Goal: Task Accomplishment & Management: Manage account settings

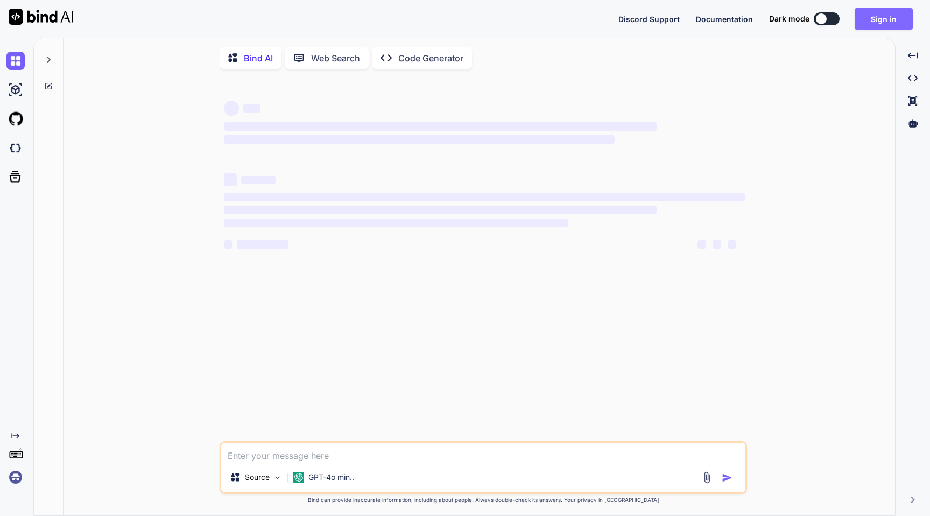
type textarea "x"
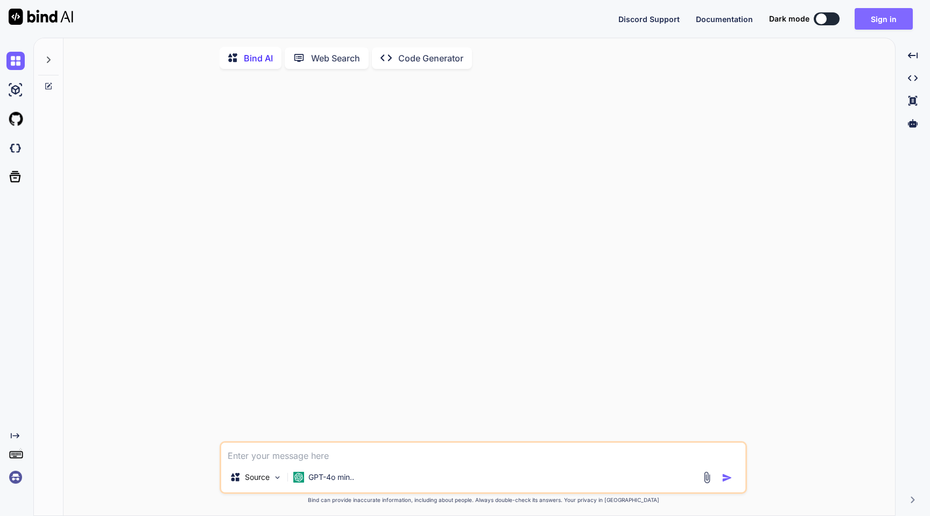
click at [882, 20] on button "Sign in" at bounding box center [884, 19] width 58 height 22
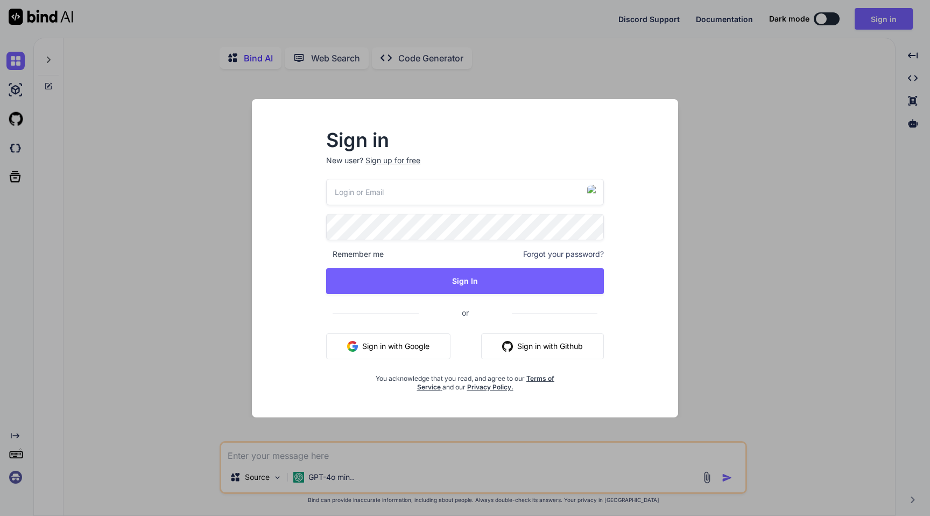
click at [413, 341] on button "Sign in with Google" at bounding box center [388, 346] width 124 height 26
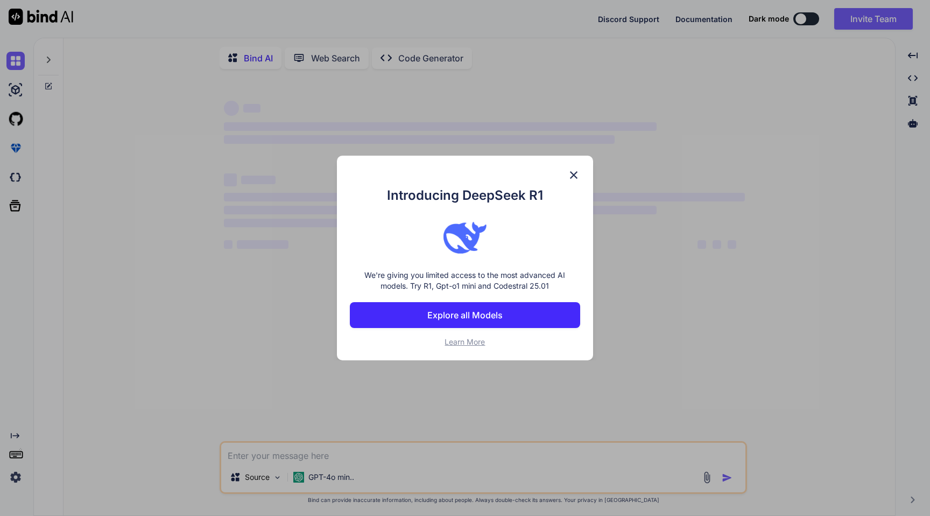
click at [578, 173] on img at bounding box center [573, 175] width 13 height 13
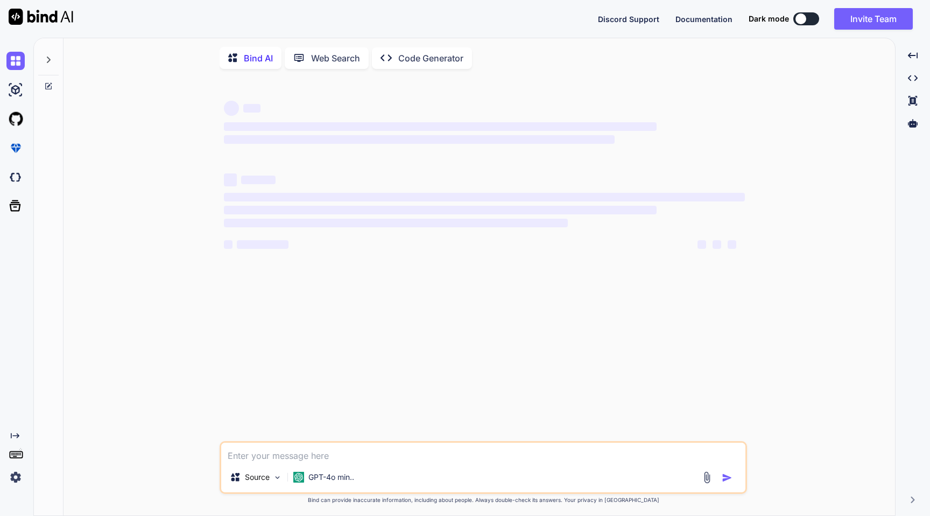
click at [15, 471] on img at bounding box center [15, 477] width 18 height 18
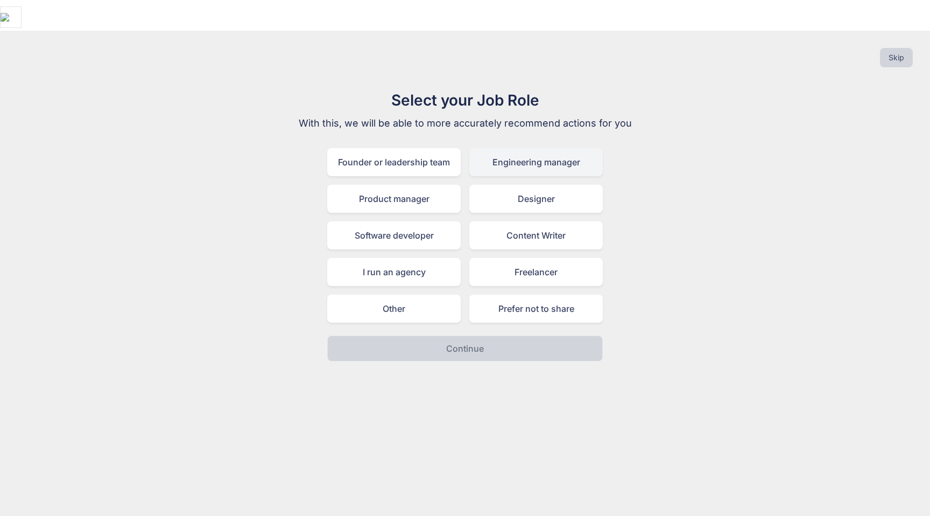
click at [549, 148] on div "Engineering manager" at bounding box center [536, 162] width 134 height 28
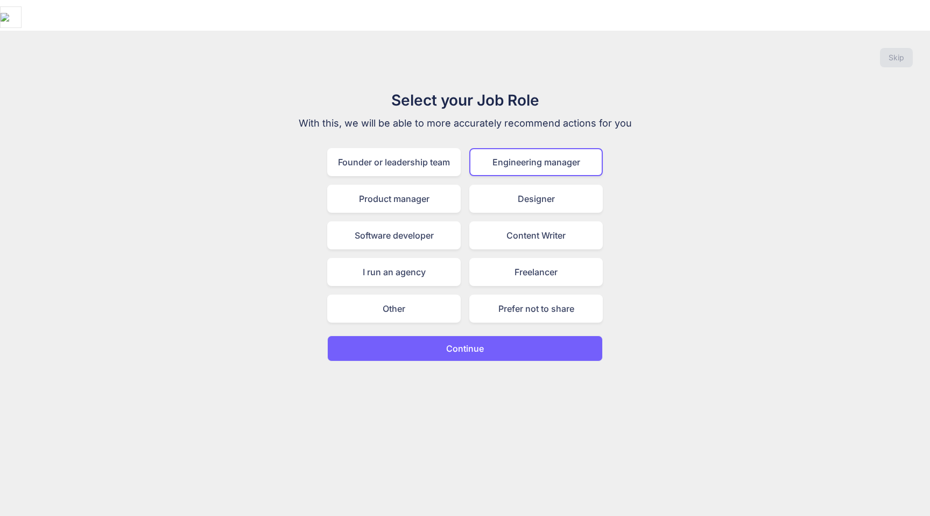
click at [471, 342] on p "Continue" at bounding box center [465, 348] width 38 height 13
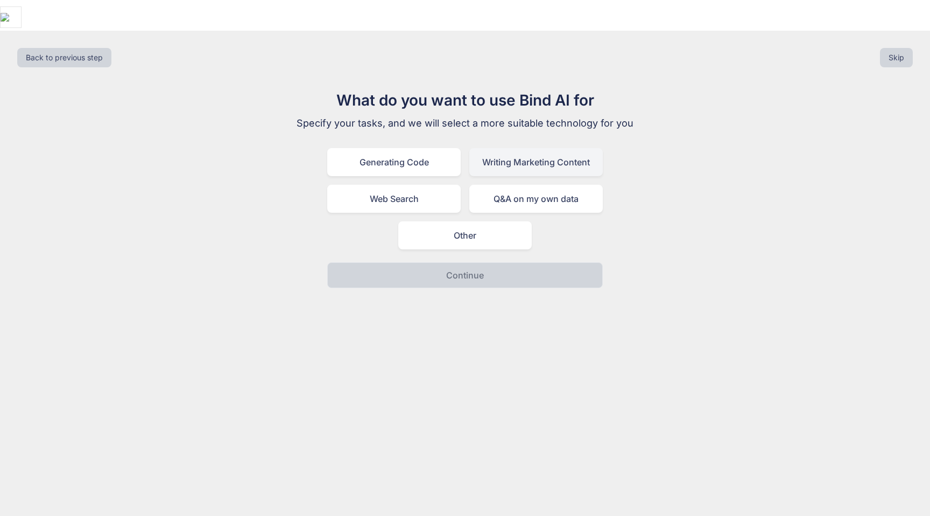
click at [515, 148] on div "Writing Marketing Content" at bounding box center [536, 162] width 134 height 28
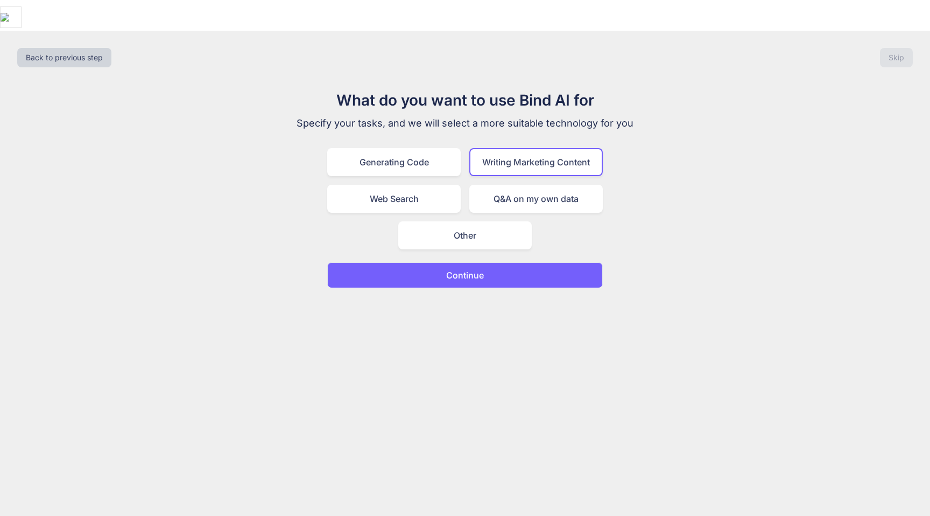
click at [485, 262] on button "Continue" at bounding box center [465, 275] width 276 height 26
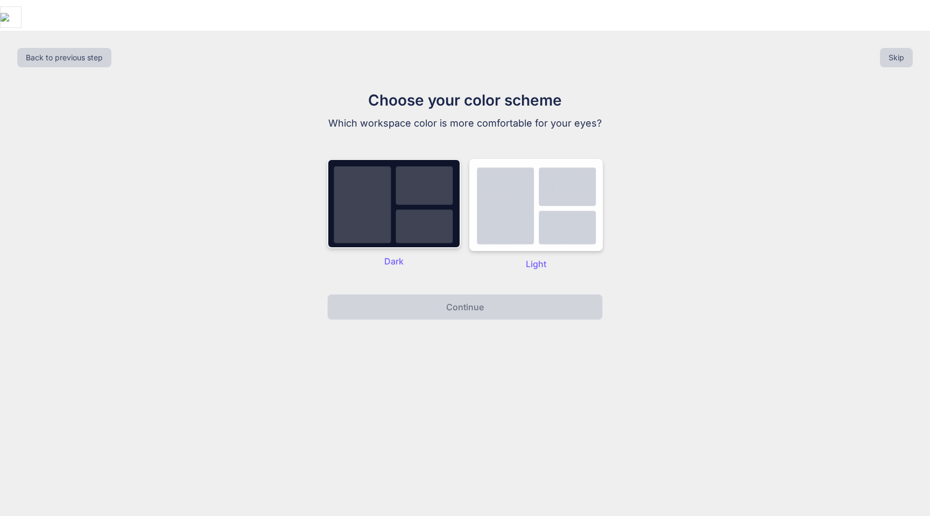
click at [417, 201] on img at bounding box center [394, 203] width 134 height 89
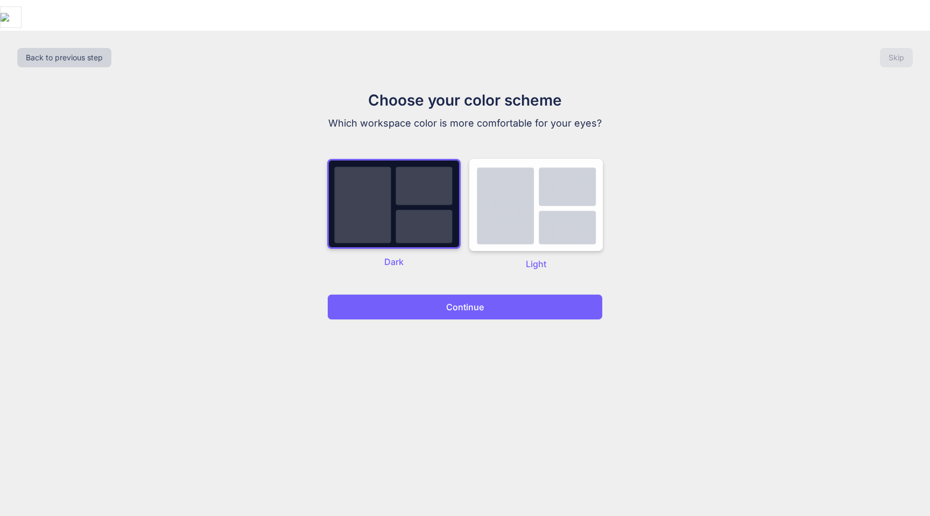
click at [455, 300] on p "Continue" at bounding box center [465, 306] width 38 height 13
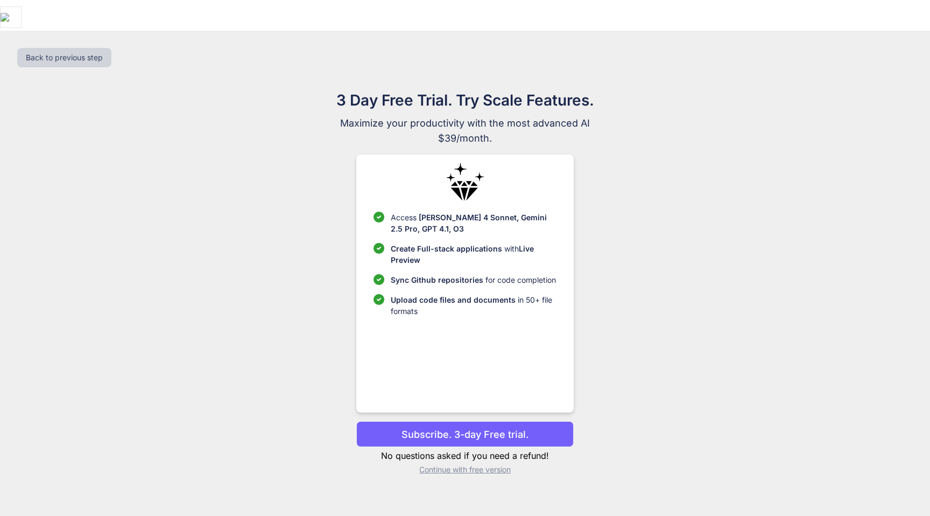
click at [476, 464] on p "Continue with free version" at bounding box center [464, 469] width 217 height 11
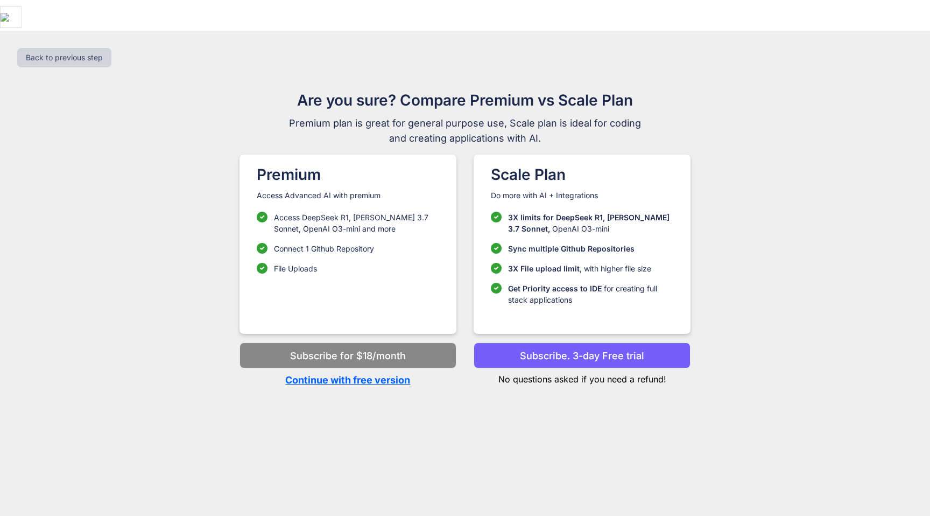
click at [382, 373] on p "Continue with free version" at bounding box center [348, 380] width 217 height 15
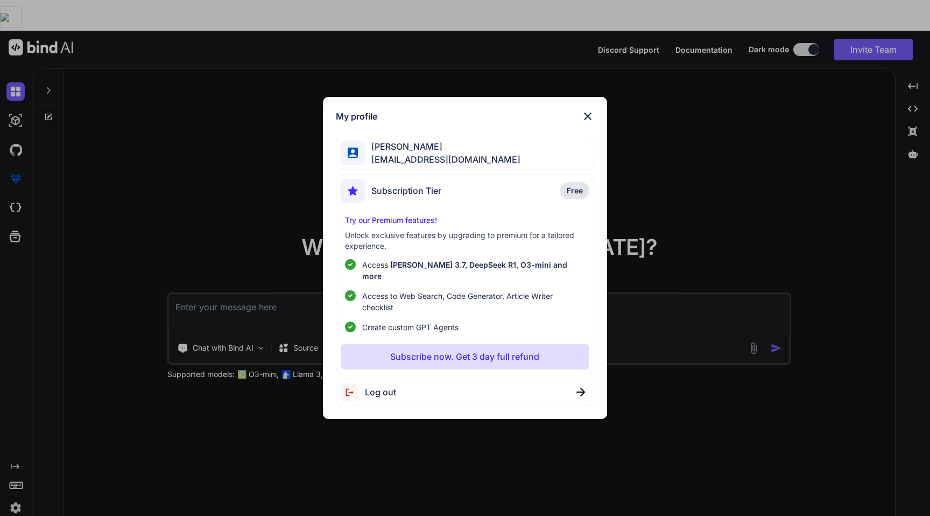
click at [583, 116] on img at bounding box center [587, 116] width 13 height 13
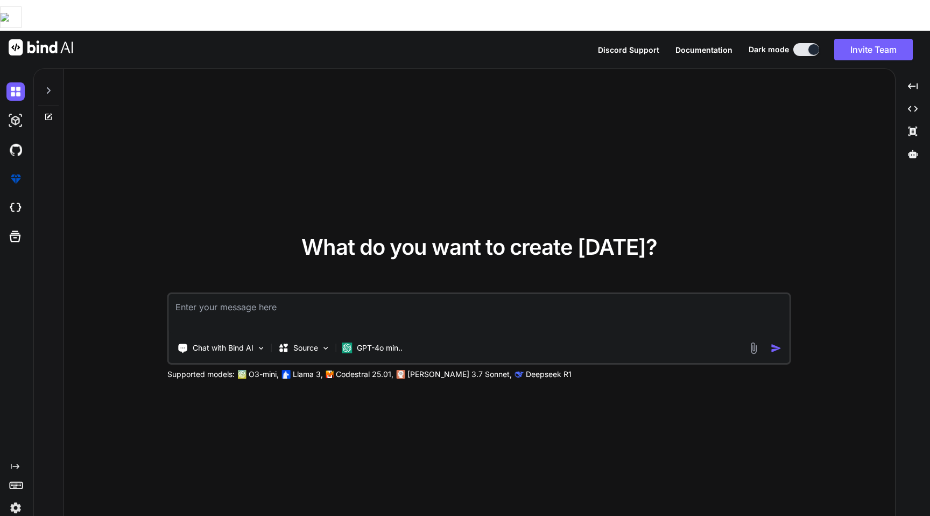
click at [18, 499] on img at bounding box center [15, 508] width 18 height 18
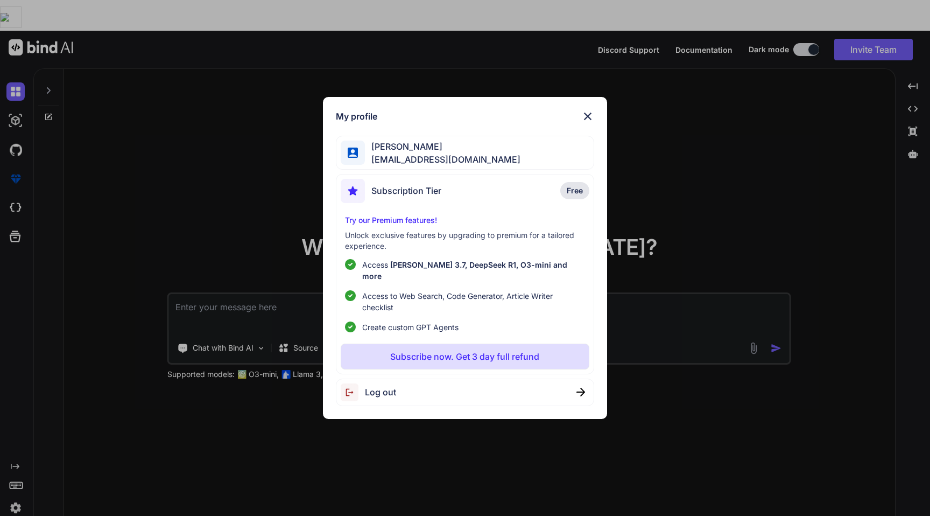
click at [152, 202] on div "My profile Rohit Siingh blogwithrohit@gmail.com Subscription Tier Free Try our …" at bounding box center [465, 258] width 930 height 516
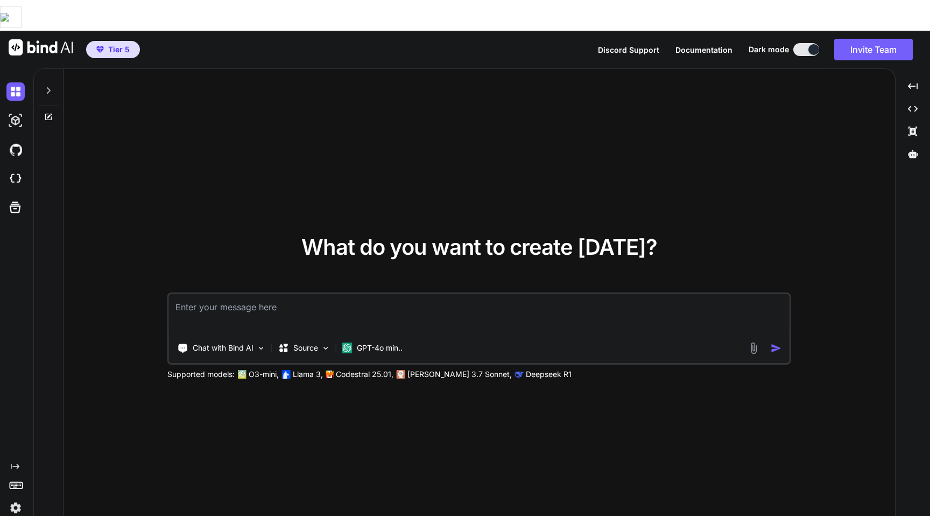
type textarea "x"
click at [15, 499] on img at bounding box center [15, 508] width 18 height 18
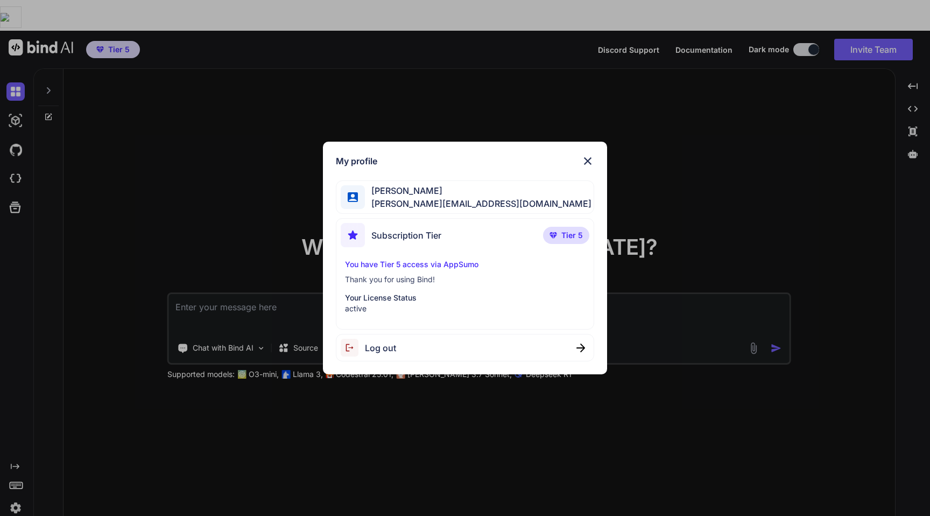
click at [373, 346] on span "Log out" at bounding box center [380, 347] width 31 height 13
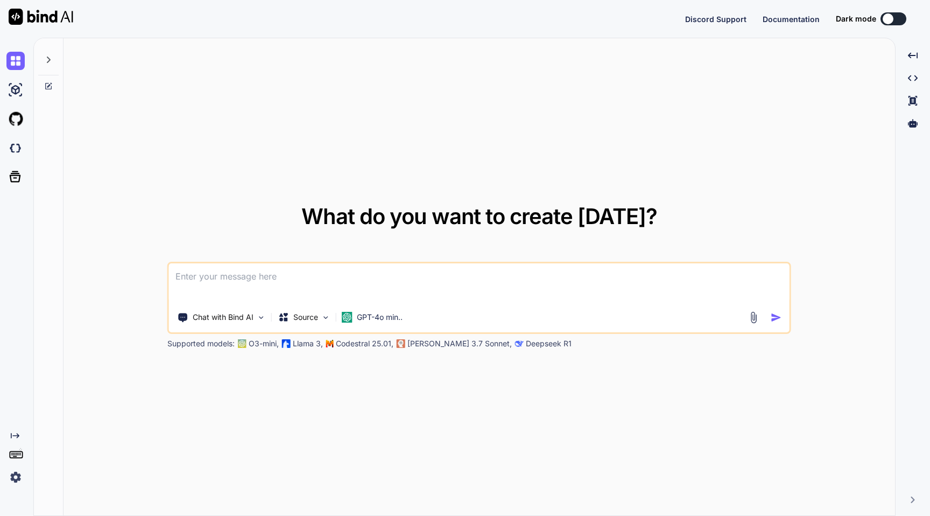
click at [18, 480] on img at bounding box center [15, 477] width 18 height 18
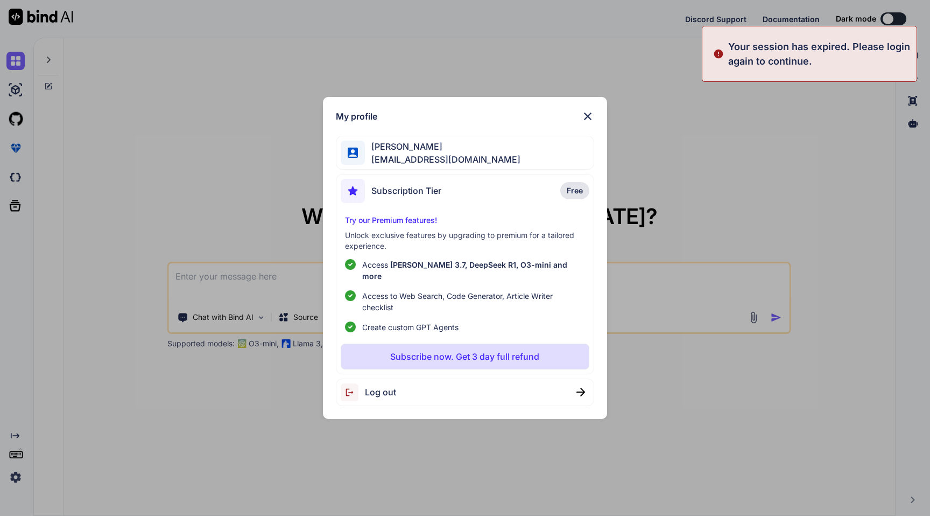
type textarea "x"
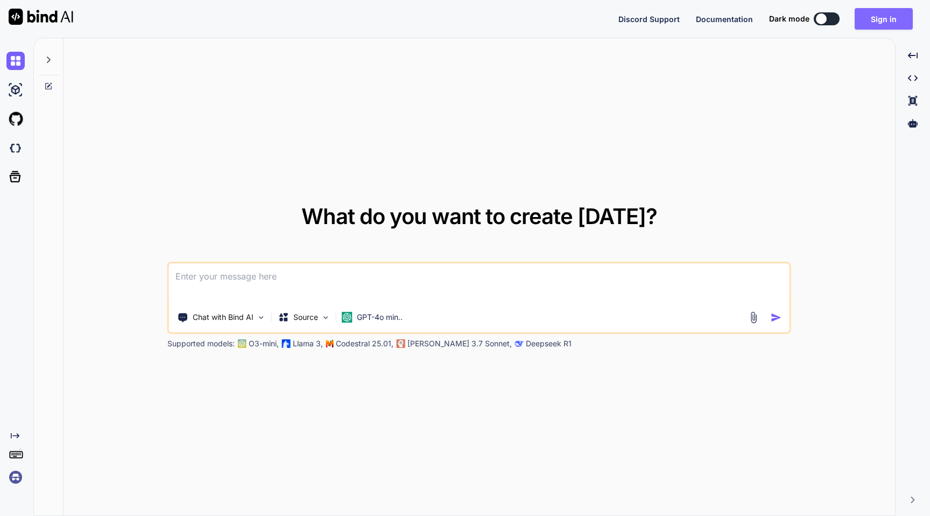
click at [878, 25] on button "Sign in" at bounding box center [884, 19] width 58 height 22
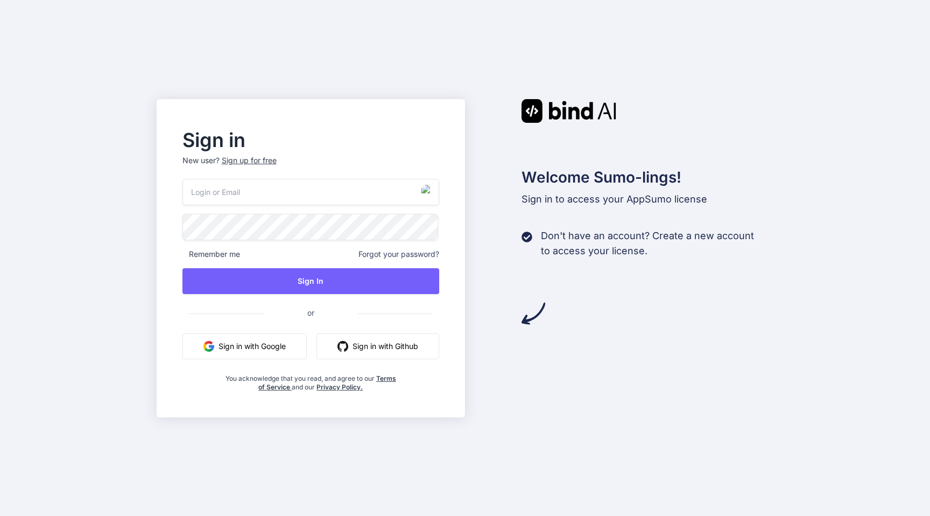
click at [270, 346] on button "Sign in with Google" at bounding box center [245, 346] width 124 height 26
click at [249, 350] on button "Sign in with Google" at bounding box center [245, 346] width 124 height 26
click at [241, 345] on button "Sign in with Google" at bounding box center [245, 346] width 124 height 26
click at [258, 349] on button "Sign in with Google" at bounding box center [245, 346] width 124 height 26
click at [233, 340] on button "Sign in with Google" at bounding box center [245, 346] width 124 height 26
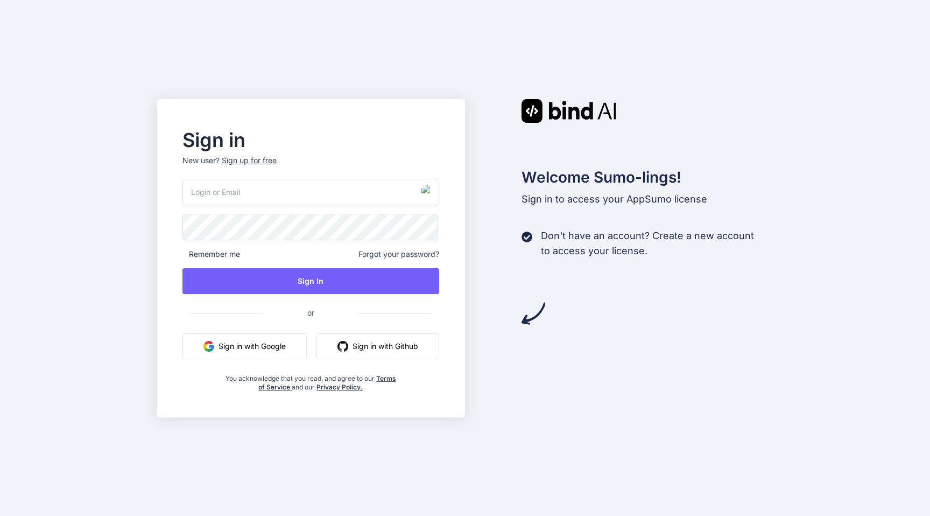
click at [233, 340] on button "Sign in with Google" at bounding box center [245, 346] width 124 height 26
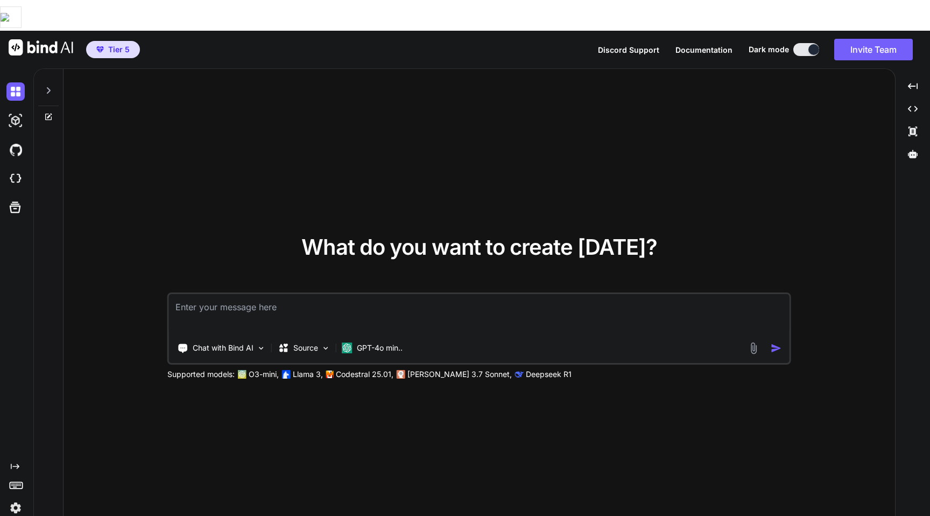
click at [10, 499] on img at bounding box center [15, 508] width 18 height 18
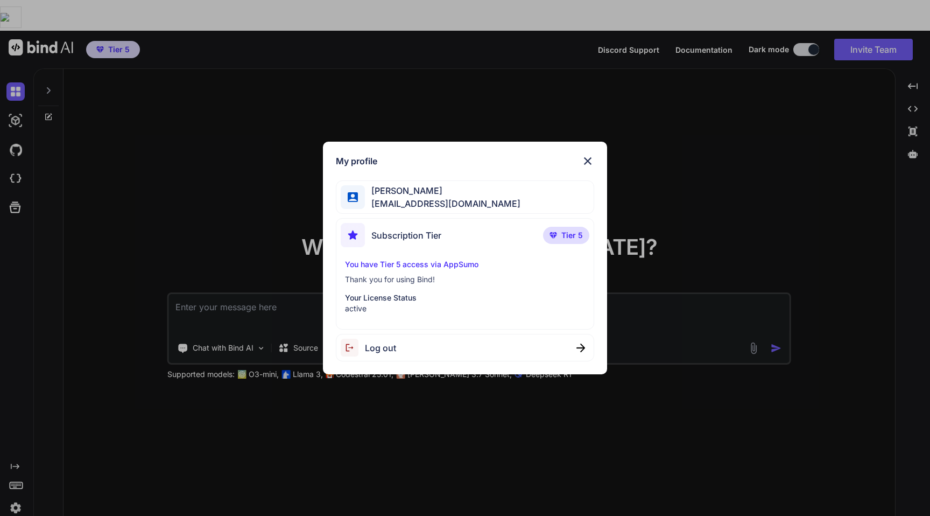
click at [589, 159] on img at bounding box center [587, 161] width 13 height 13
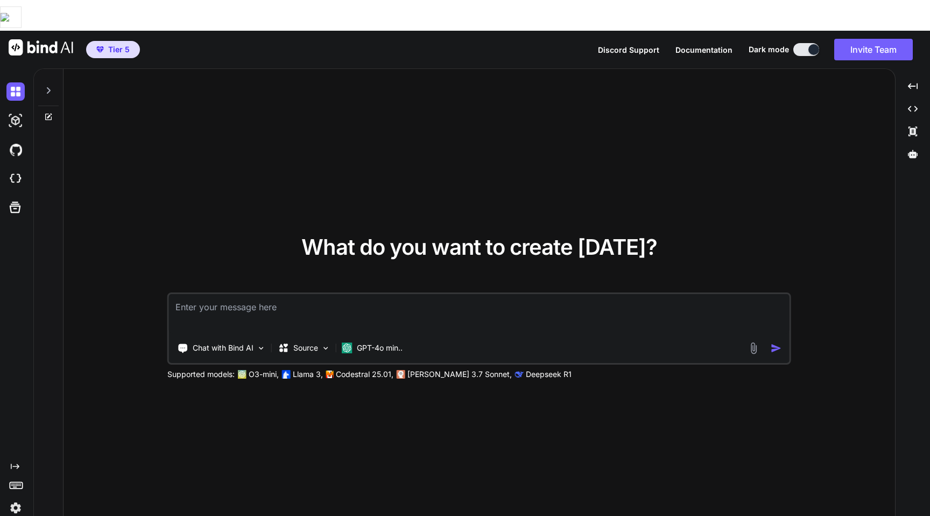
click at [17, 499] on img at bounding box center [15, 508] width 18 height 18
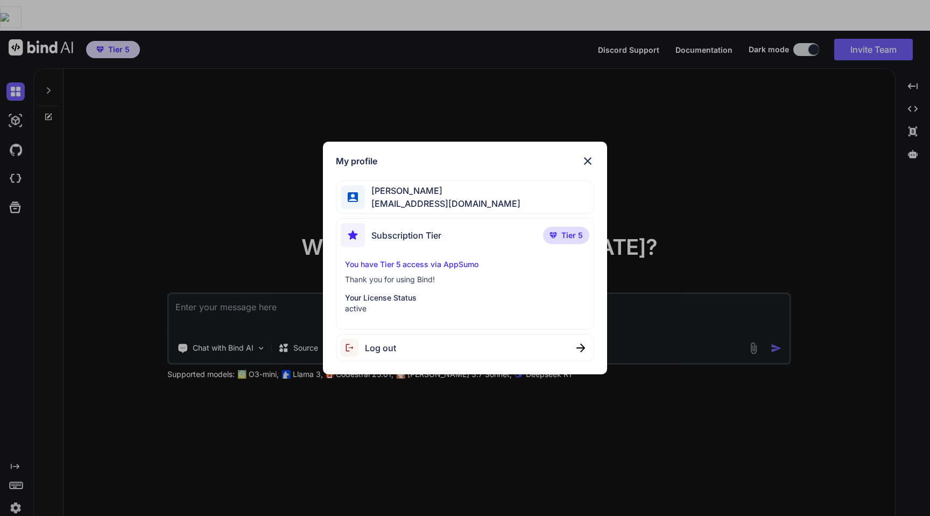
click at [381, 347] on span "Log out" at bounding box center [380, 347] width 31 height 13
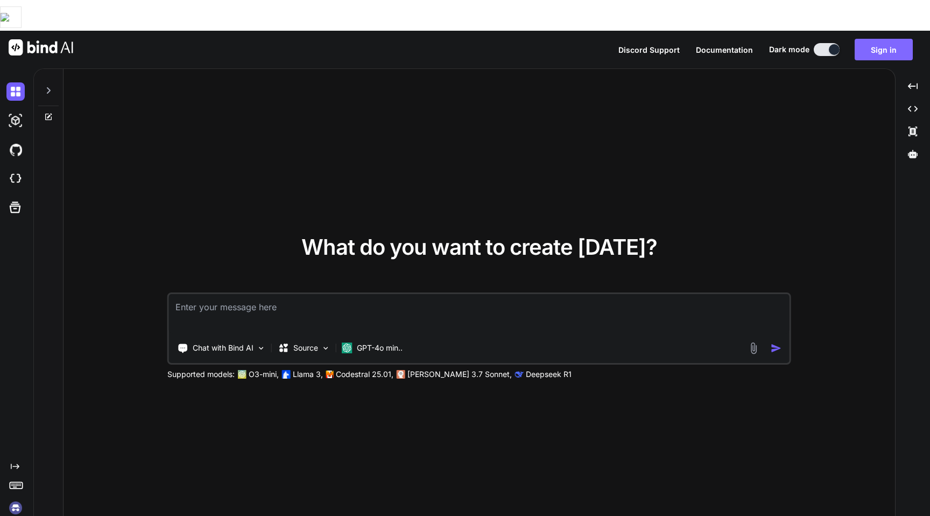
click at [894, 39] on button "Sign in" at bounding box center [884, 50] width 58 height 22
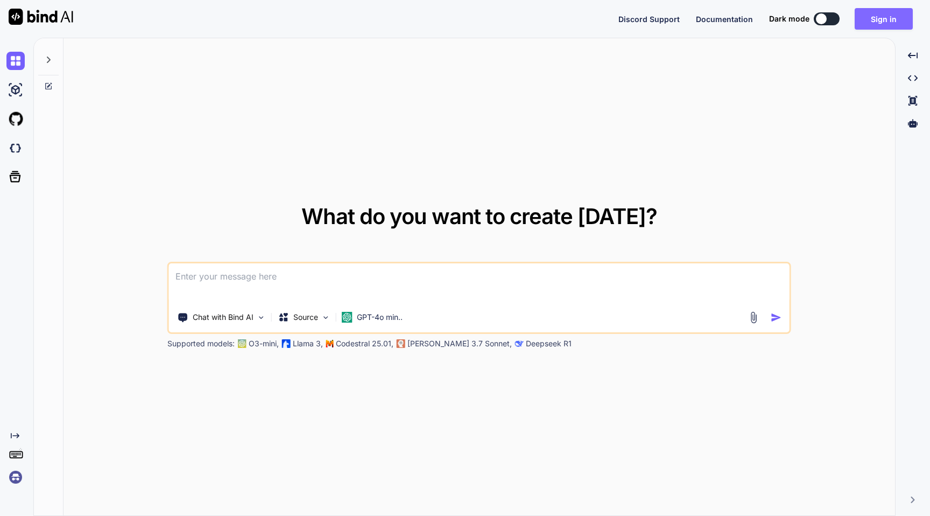
click at [887, 20] on button "Sign in" at bounding box center [884, 19] width 58 height 22
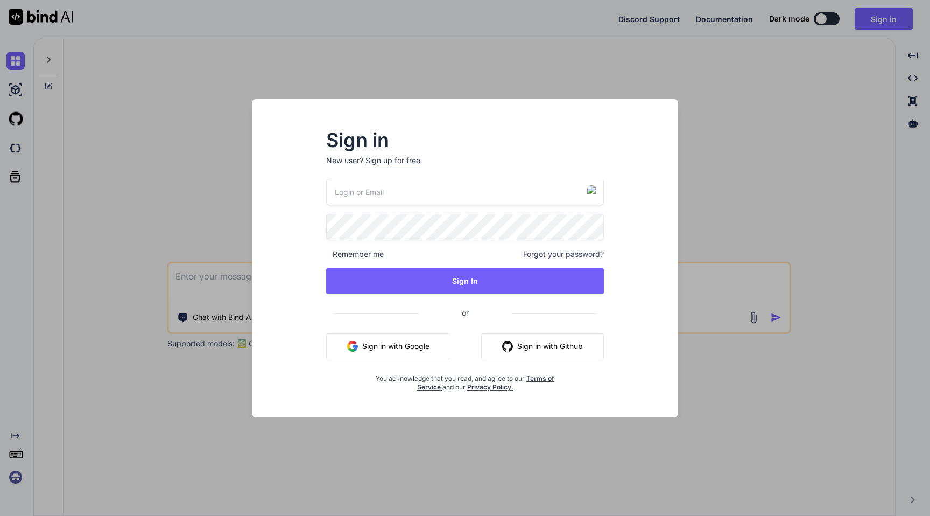
type input "gordon-metz@nicheful.io"
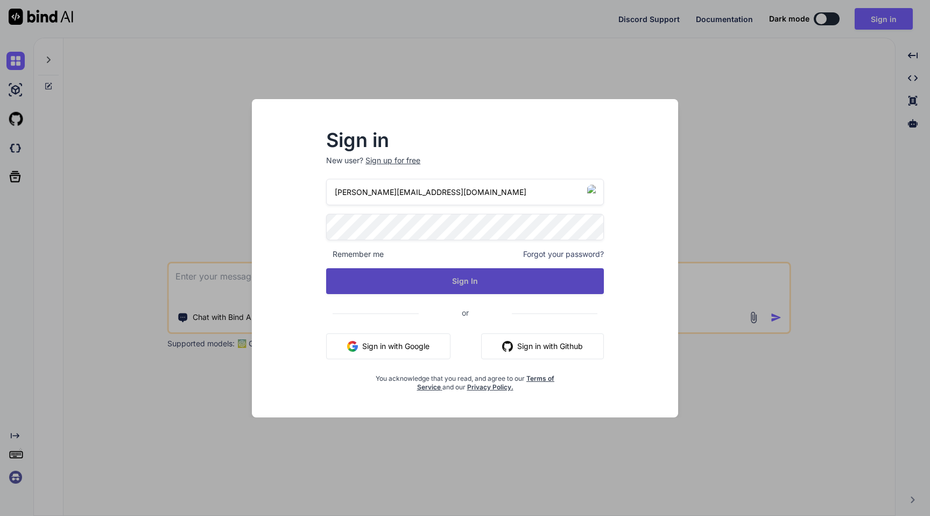
click at [468, 272] on button "Sign In" at bounding box center [465, 281] width 278 height 26
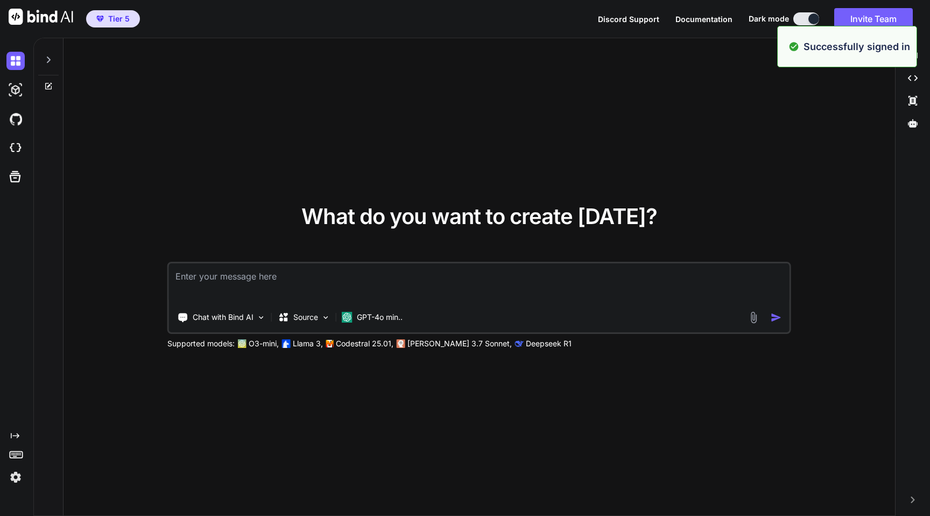
click at [16, 479] on img at bounding box center [15, 477] width 18 height 18
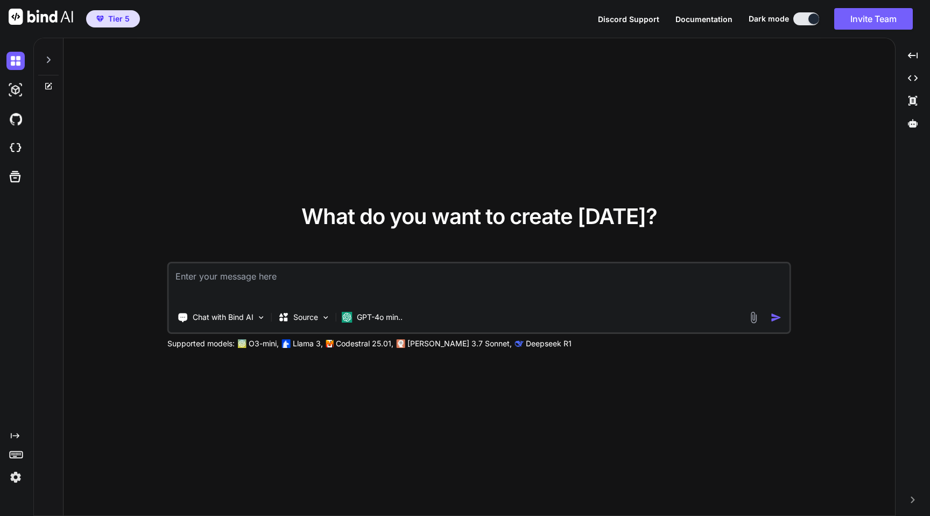
click at [16, 474] on img at bounding box center [15, 477] width 18 height 18
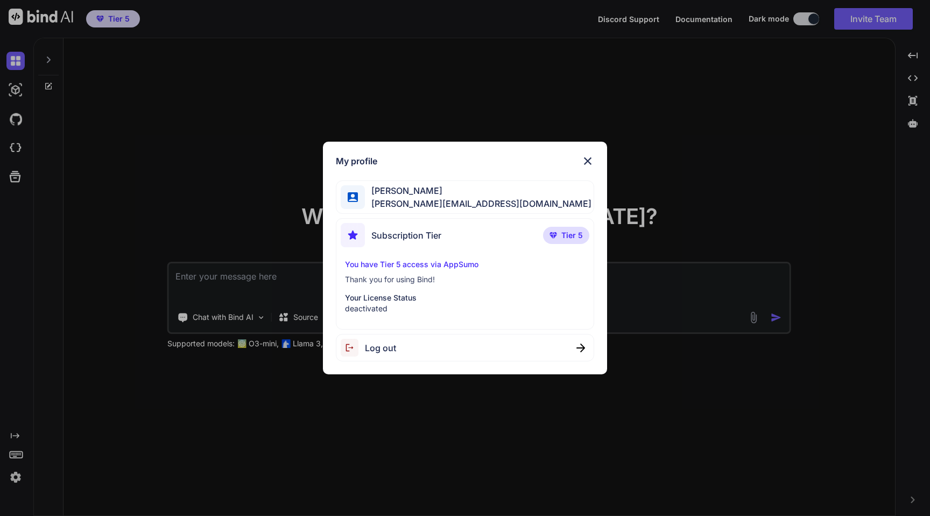
click at [384, 339] on div "Log out" at bounding box center [368, 348] width 55 height 18
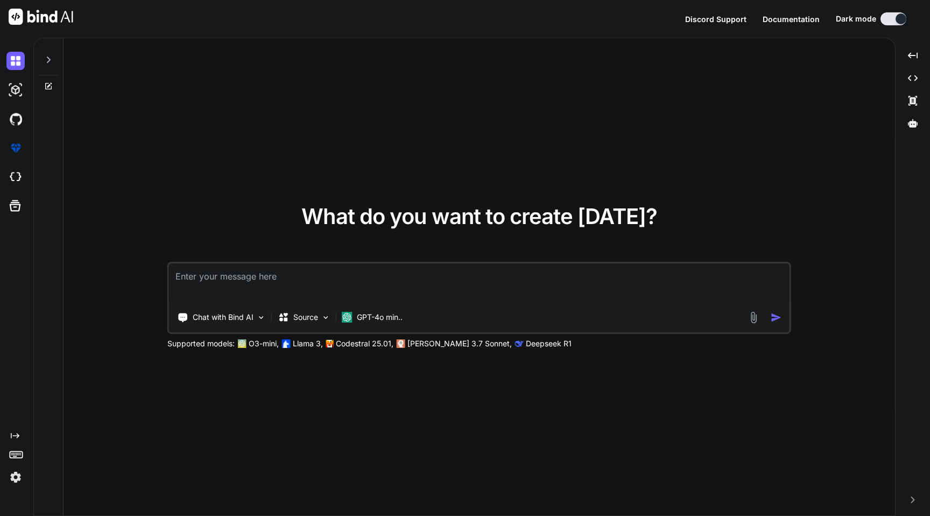
type textarea "x"
click at [889, 21] on button "Sign in" at bounding box center [884, 19] width 58 height 22
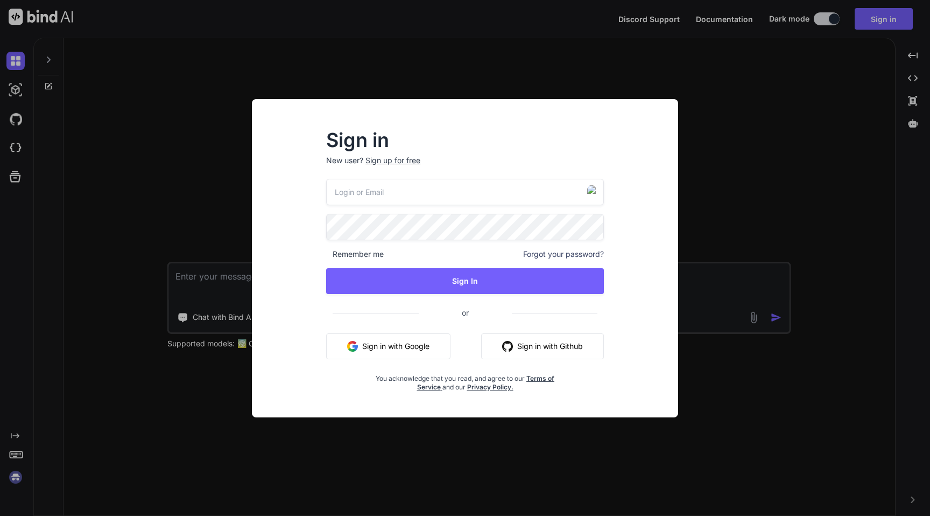
click at [402, 351] on button "Sign in with Google" at bounding box center [388, 346] width 124 height 26
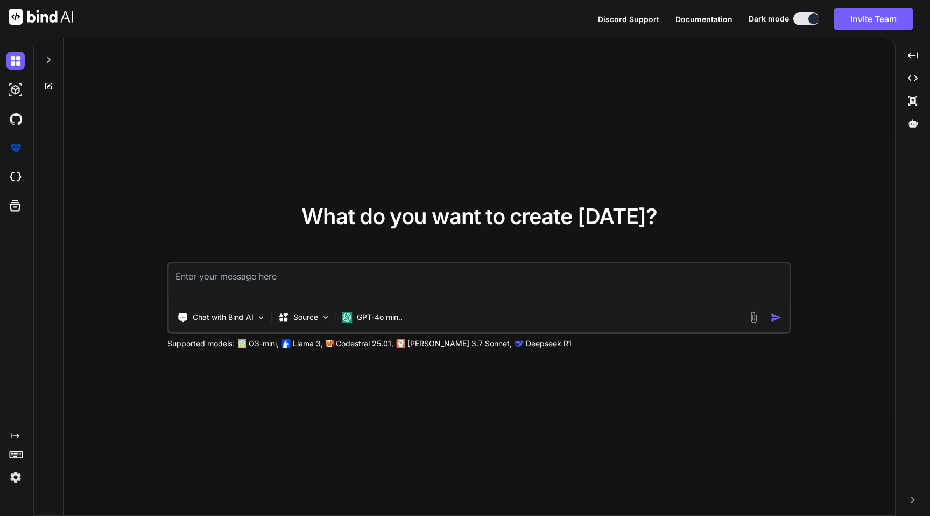
click at [22, 476] on img at bounding box center [15, 477] width 18 height 18
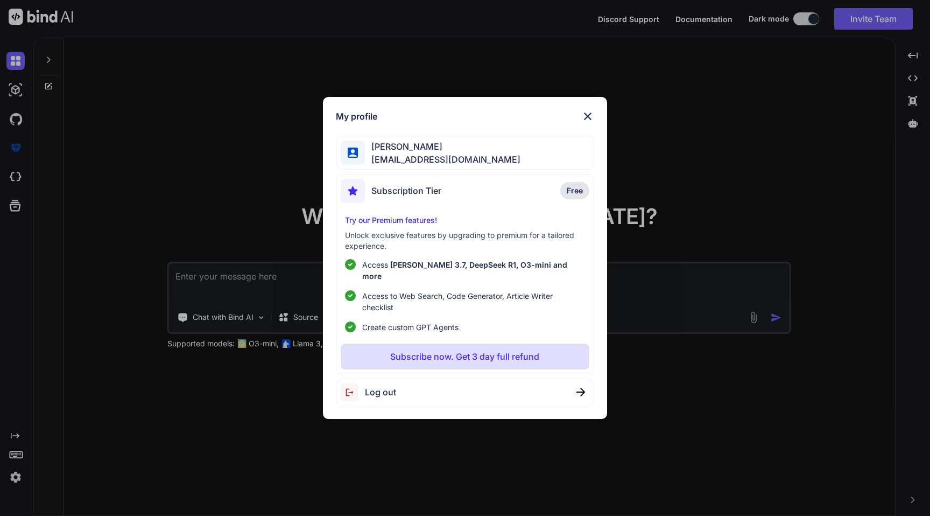
click at [587, 130] on div "My profile Rohit Siingh blogwithrohit@gmail.com Subscription Tier Free Try our …" at bounding box center [465, 258] width 284 height 322
click at [591, 120] on img at bounding box center [587, 116] width 13 height 13
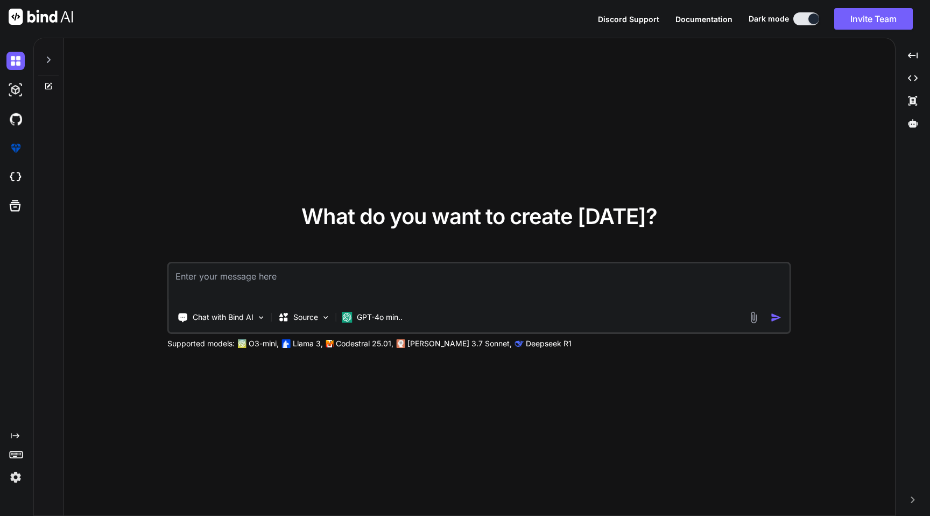
click at [18, 473] on img at bounding box center [15, 477] width 18 height 18
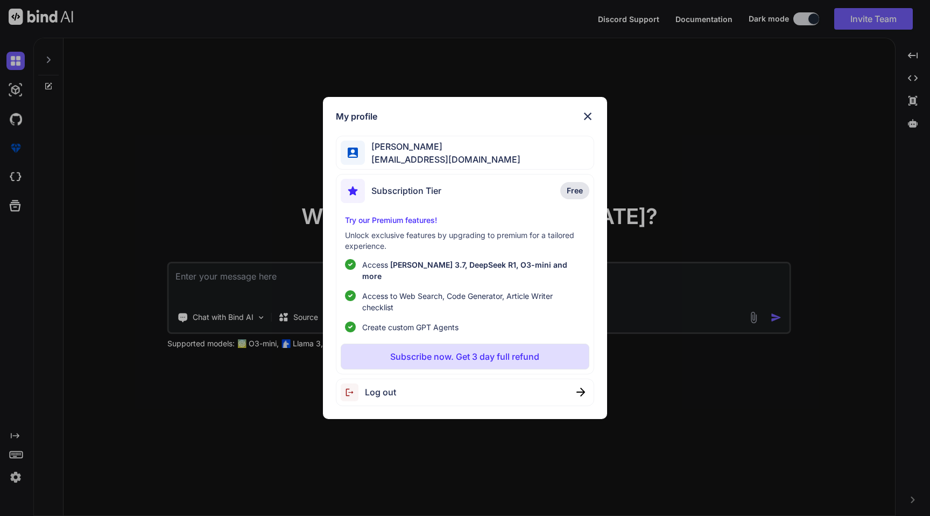
click at [393, 395] on div "Log out" at bounding box center [368, 392] width 55 height 18
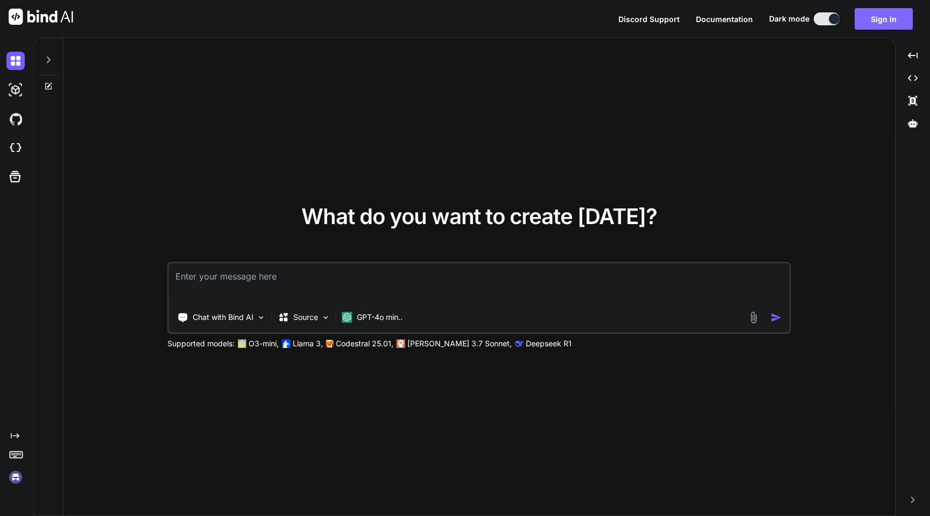
click at [867, 24] on button "Sign in" at bounding box center [884, 19] width 58 height 22
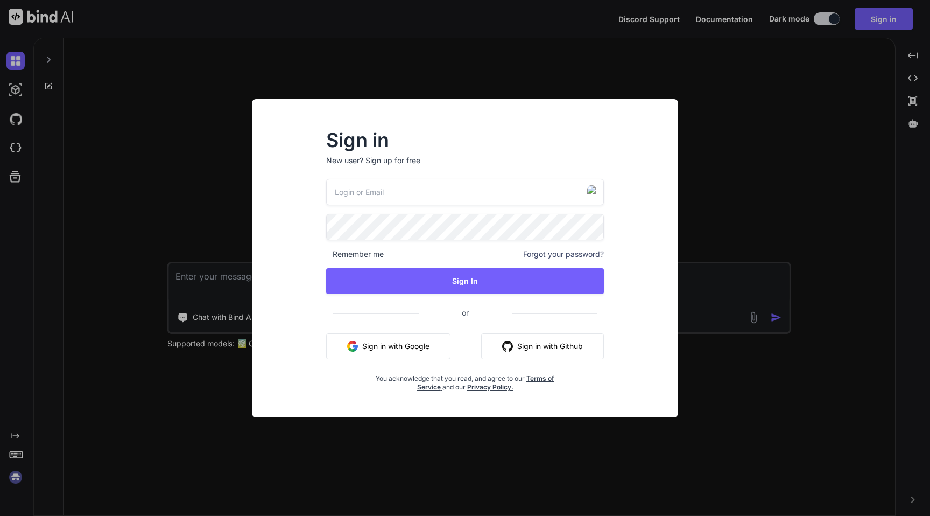
click at [468, 195] on input "email" at bounding box center [465, 192] width 278 height 26
paste input "nick-crooks-275@serf.me"
type input "nick-crooks-275@serf.me"
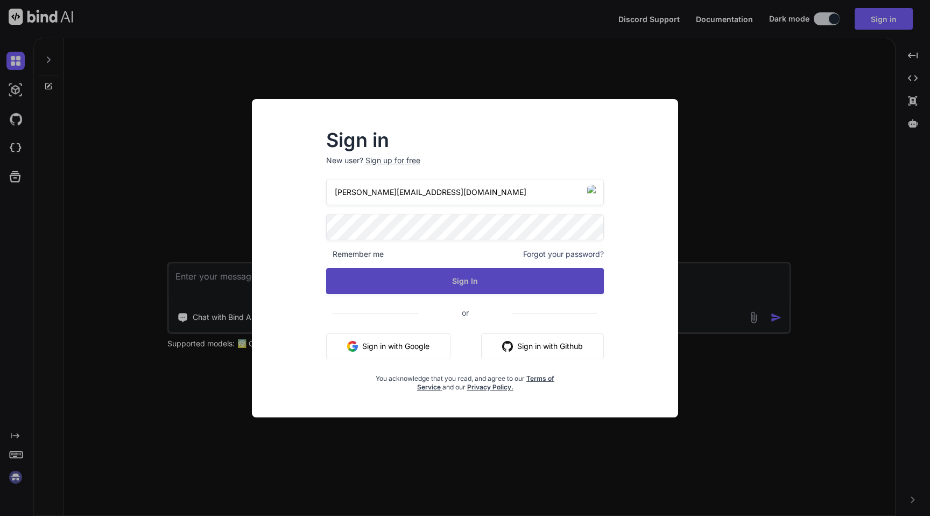
click at [457, 284] on button "Sign In" at bounding box center [465, 281] width 278 height 26
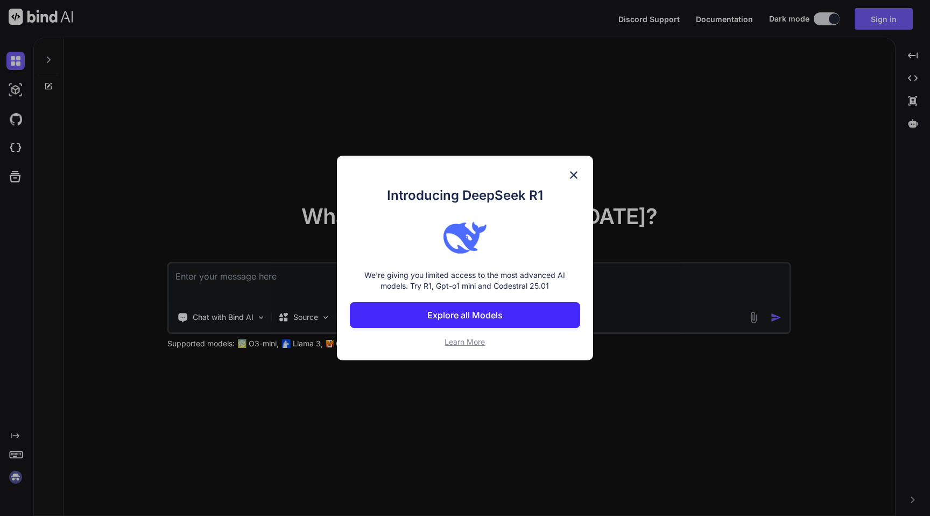
click at [572, 173] on img at bounding box center [573, 175] width 13 height 13
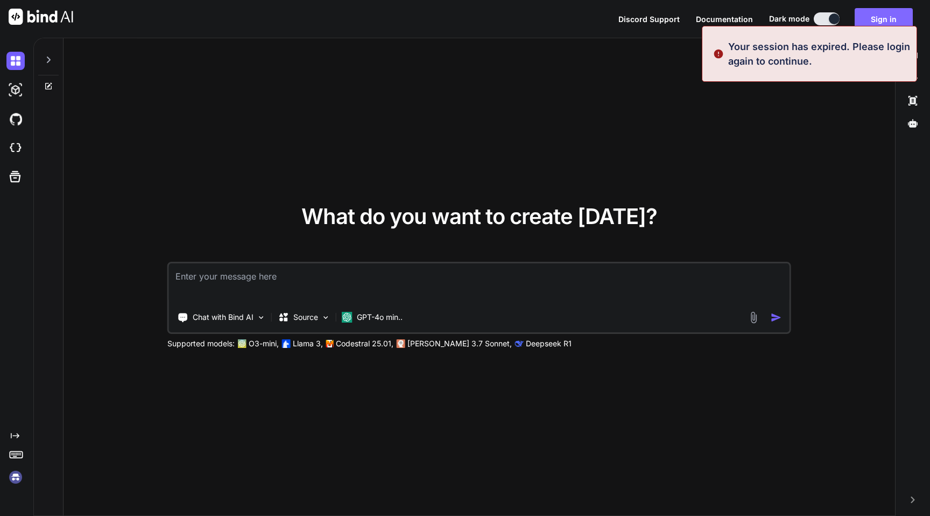
click at [893, 15] on button "Sign in" at bounding box center [884, 19] width 58 height 22
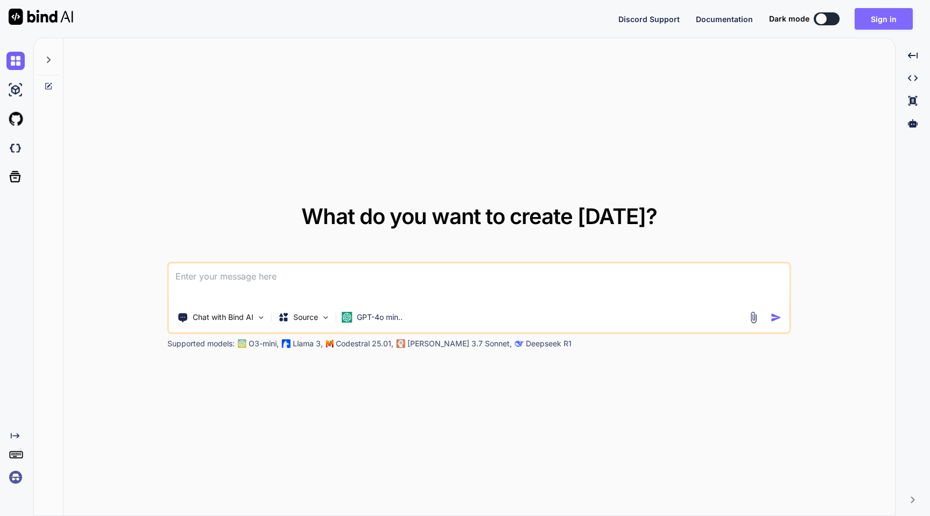
click at [885, 17] on button "Sign in" at bounding box center [884, 19] width 58 height 22
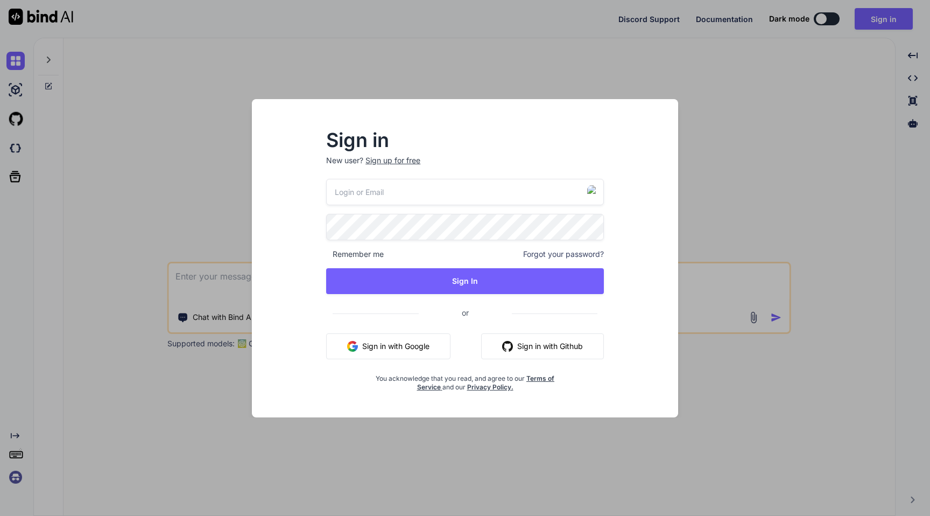
type input "[PERSON_NAME][EMAIL_ADDRESS][DOMAIN_NAME]"
click at [312, 259] on div "Sign in New user? Sign up for free [PERSON_NAME][EMAIL_ADDRESS][DOMAIN_NAME] Re…" at bounding box center [465, 261] width 312 height 260
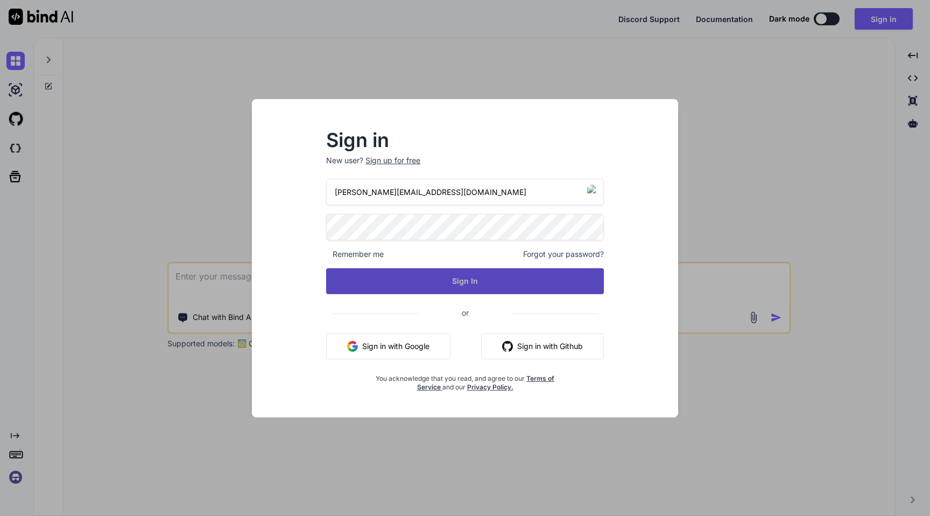
click at [375, 278] on button "Sign In" at bounding box center [465, 281] width 278 height 26
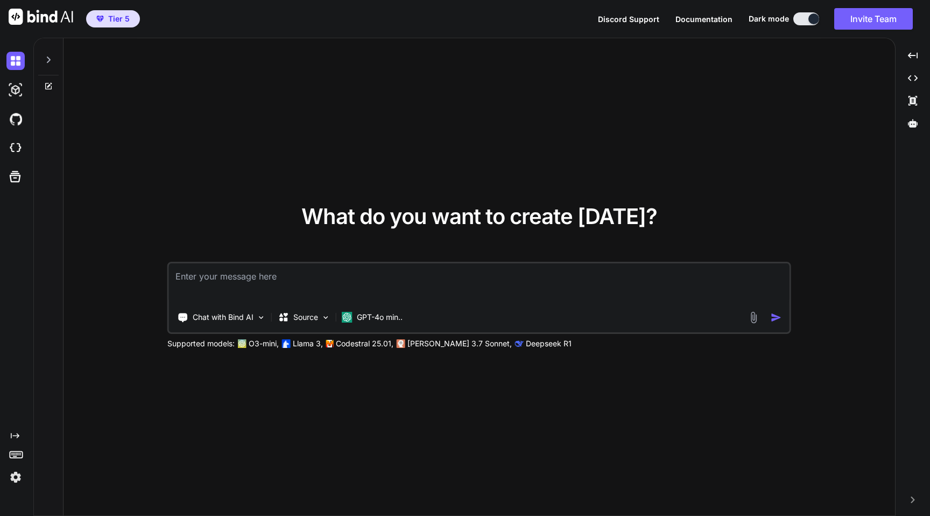
click at [15, 477] on img at bounding box center [15, 477] width 18 height 18
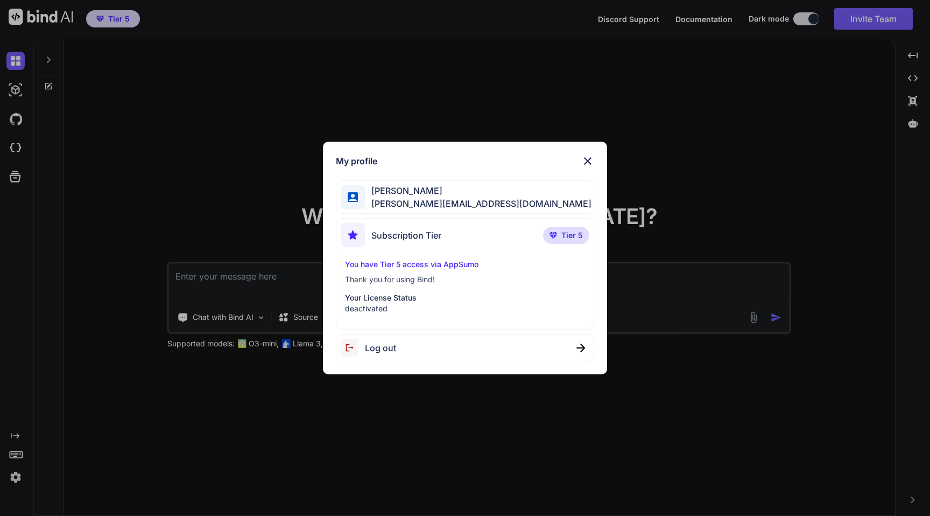
click at [592, 164] on img at bounding box center [587, 161] width 13 height 13
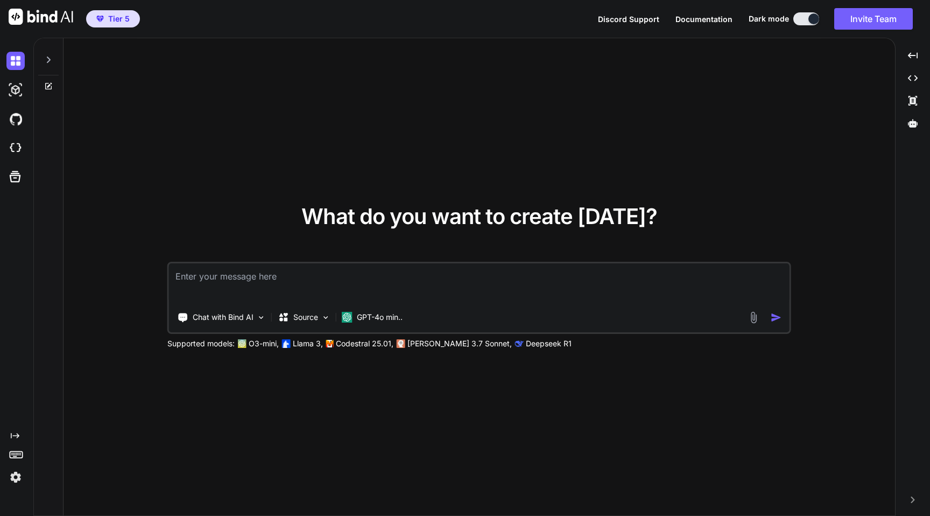
click at [12, 479] on img at bounding box center [15, 477] width 18 height 18
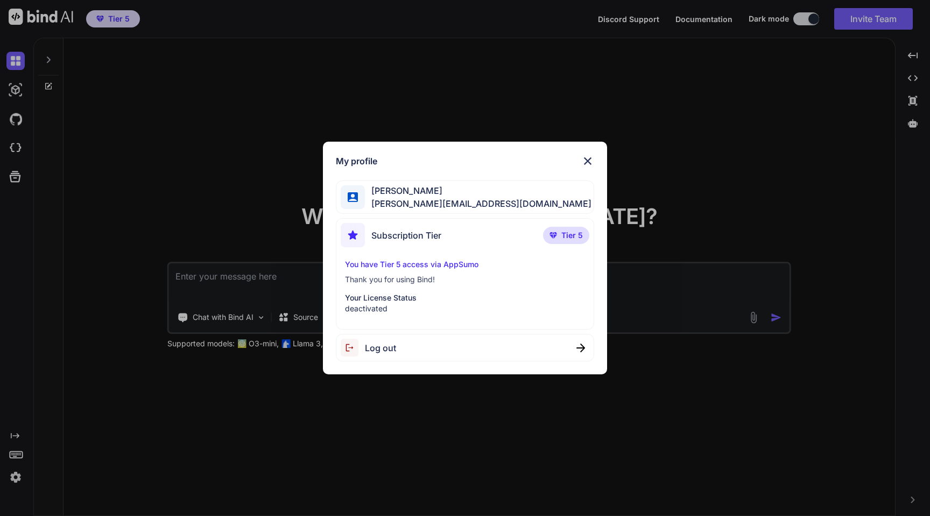
click at [403, 348] on div "Log out" at bounding box center [465, 347] width 258 height 27
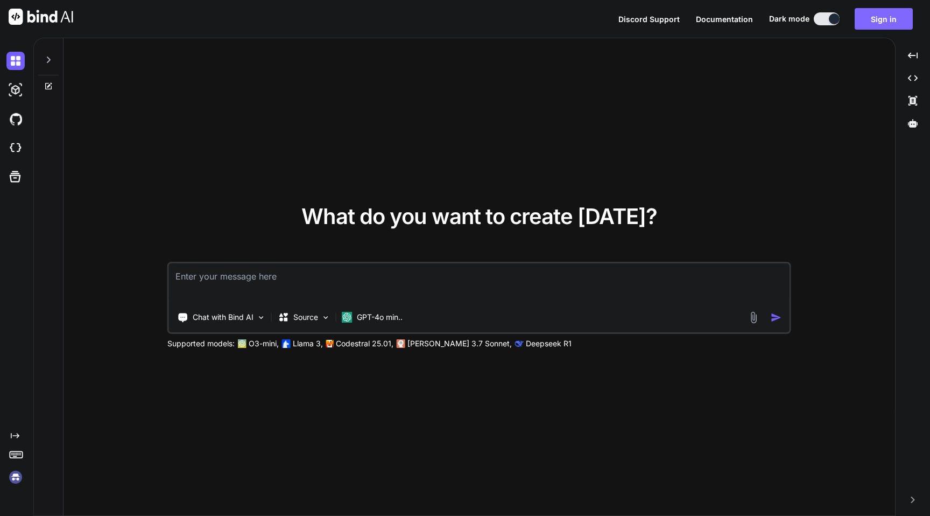
click at [891, 24] on button "Sign in" at bounding box center [884, 19] width 58 height 22
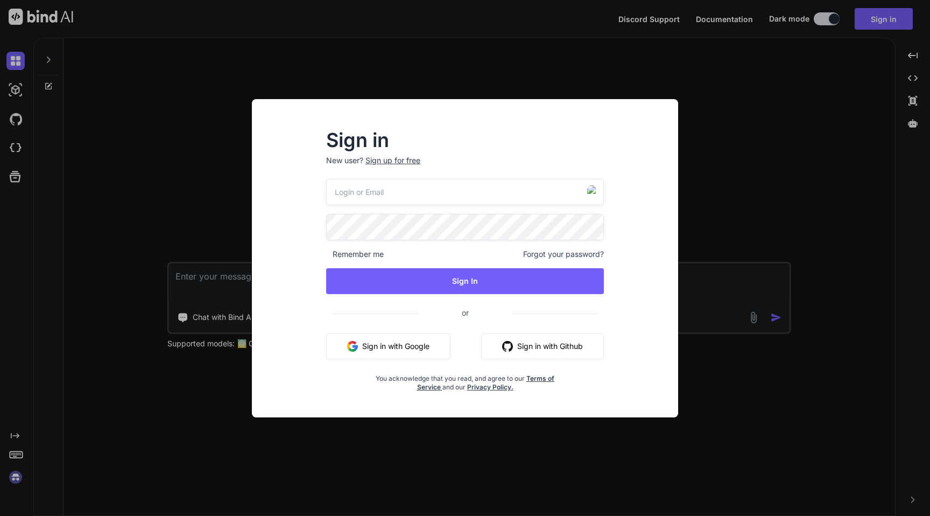
click at [411, 188] on input "email" at bounding box center [465, 192] width 278 height 26
paste input "[EMAIL_ADDRESS][PERSON_NAME][DOMAIN_NAME]"
type input "[EMAIL_ADDRESS][PERSON_NAME][DOMAIN_NAME]"
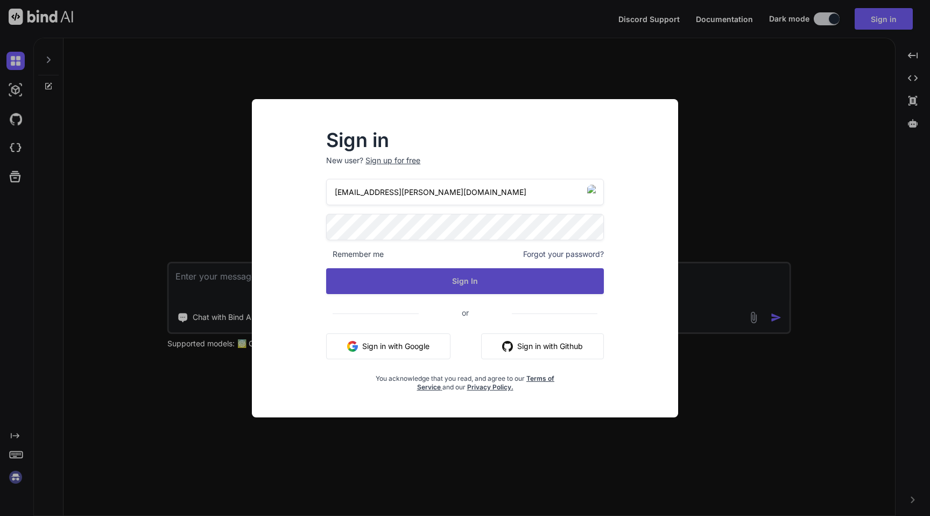
click at [405, 282] on button "Sign In" at bounding box center [465, 281] width 278 height 26
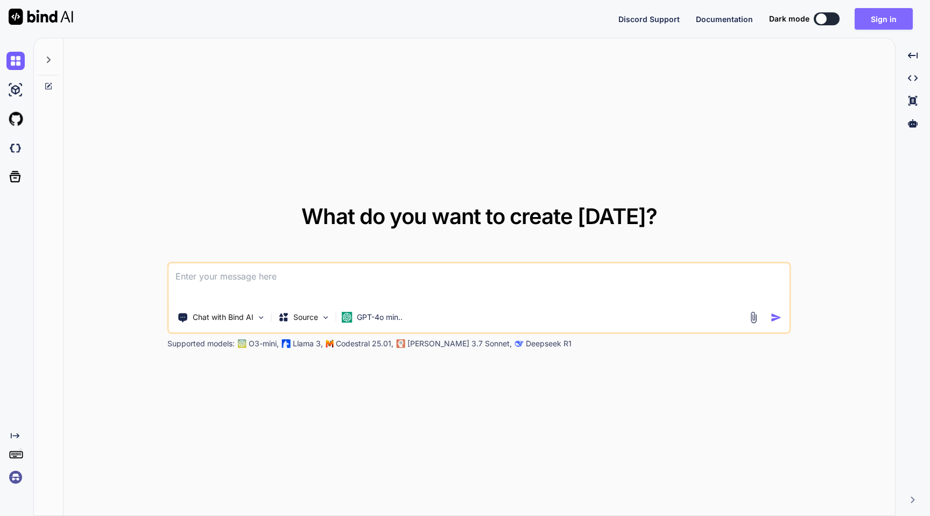
click at [865, 24] on button "Sign in" at bounding box center [884, 19] width 58 height 22
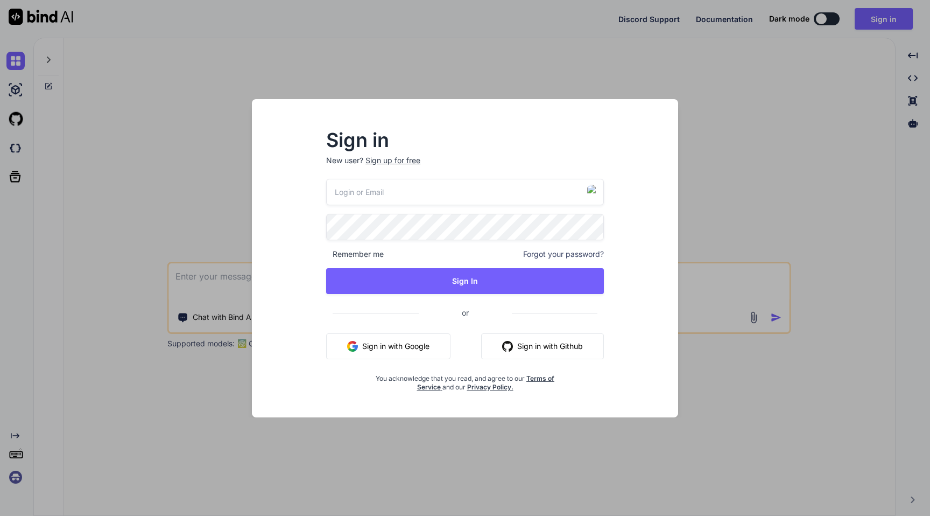
click at [444, 197] on input "email" at bounding box center [465, 192] width 278 height 26
paste input "[EMAIL_ADDRESS][PERSON_NAME][DOMAIN_NAME]"
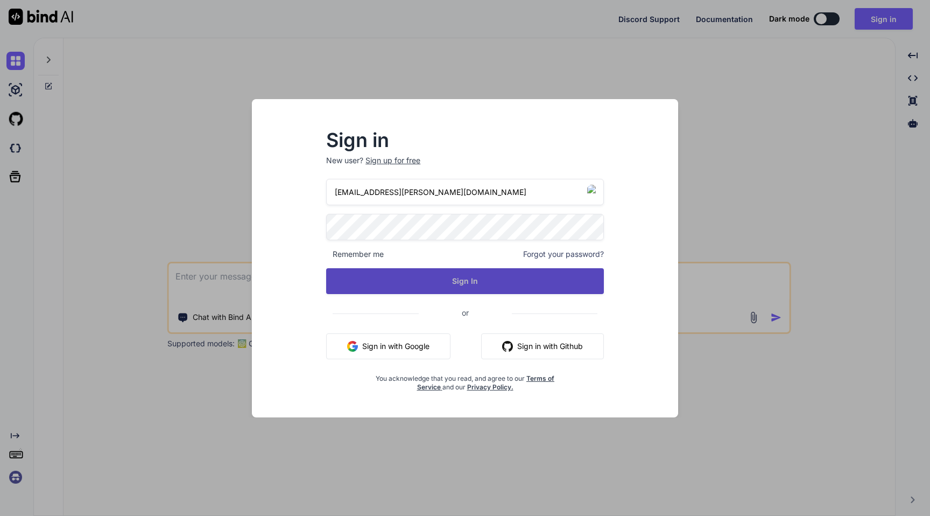
type input "[EMAIL_ADDRESS][PERSON_NAME][DOMAIN_NAME]"
click at [452, 276] on button "Sign In" at bounding box center [465, 281] width 278 height 26
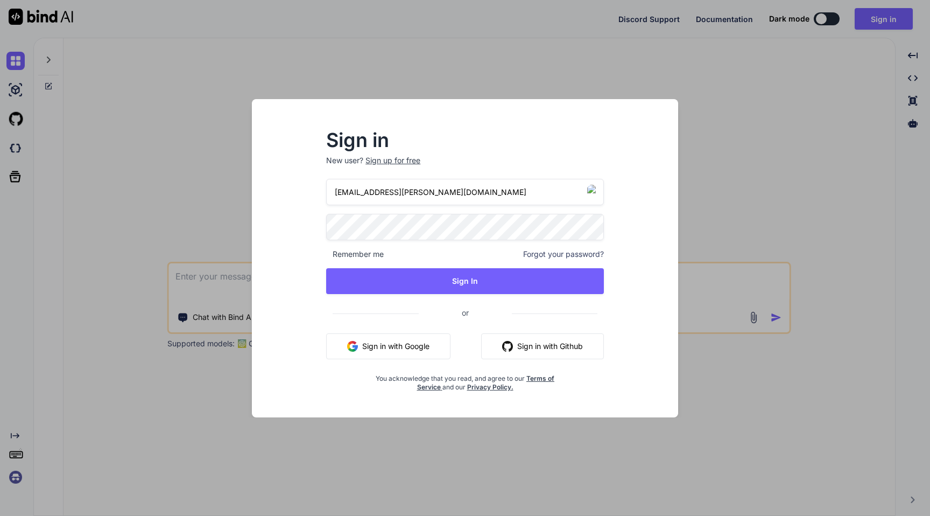
click at [728, 227] on div "Sign in New user? Sign up for free [EMAIL_ADDRESS][PERSON_NAME][DOMAIN_NAME] Re…" at bounding box center [465, 258] width 930 height 516
